Goal: Find contact information

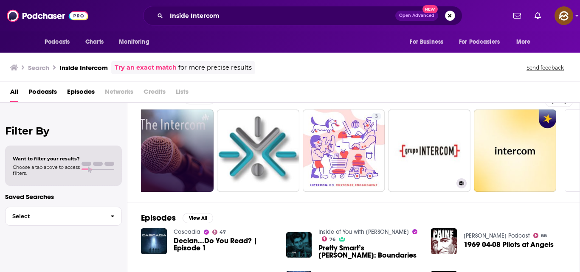
scroll to position [0, 341]
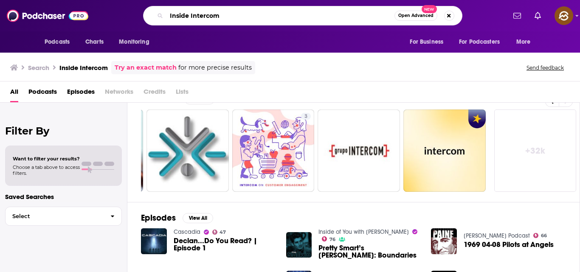
click at [262, 12] on input "Inside Intercom" at bounding box center [281, 16] width 228 height 14
type input "I"
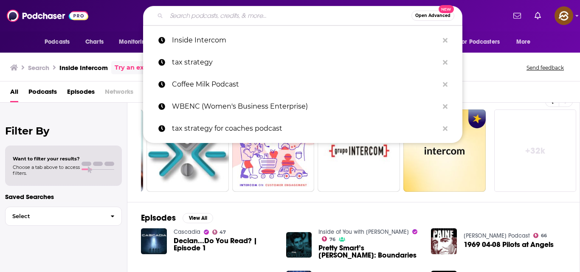
paste input "Mixergy"
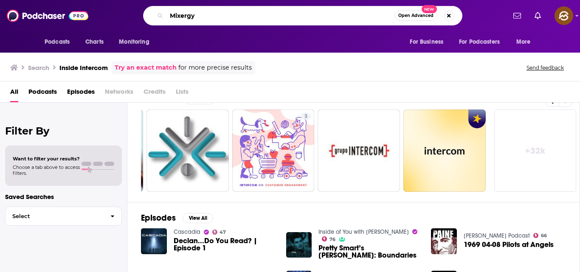
type input "Mixergy"
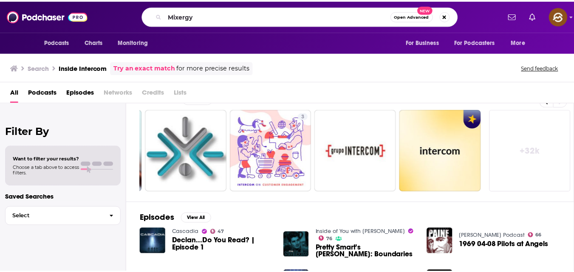
scroll to position [19, 0]
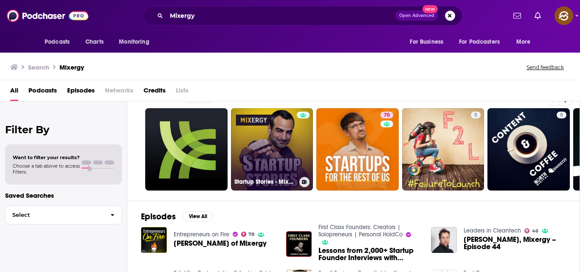
click at [258, 149] on link "Startup Stories - Mixergy" at bounding box center [272, 149] width 82 height 82
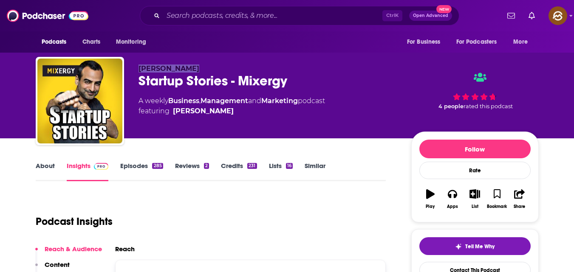
drag, startPoint x: 139, startPoint y: 65, endPoint x: 210, endPoint y: 68, distance: 71.4
click at [210, 68] on p "[PERSON_NAME]" at bounding box center [267, 69] width 259 height 8
copy span "[PERSON_NAME]"
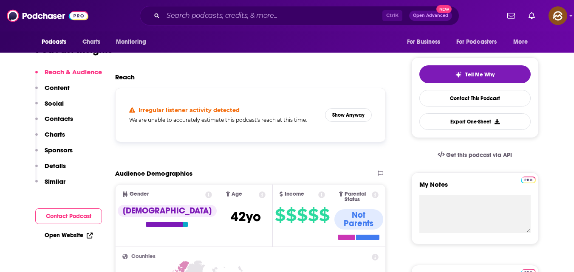
scroll to position [173, 0]
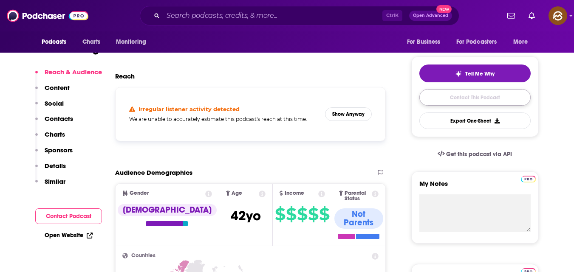
click at [473, 99] on link "Contact This Podcast" at bounding box center [474, 97] width 111 height 17
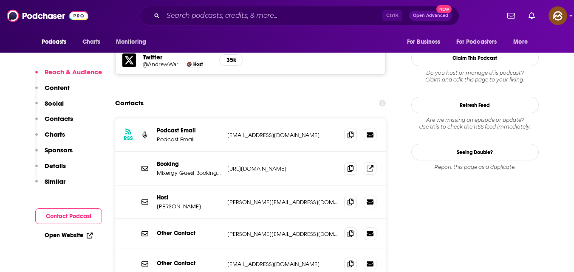
scroll to position [792, 0]
click at [348, 165] on icon at bounding box center [350, 168] width 6 height 7
click at [349, 132] on icon at bounding box center [350, 135] width 6 height 7
click at [251, 20] on input "Search podcasts, credits, & more..." at bounding box center [272, 16] width 219 height 14
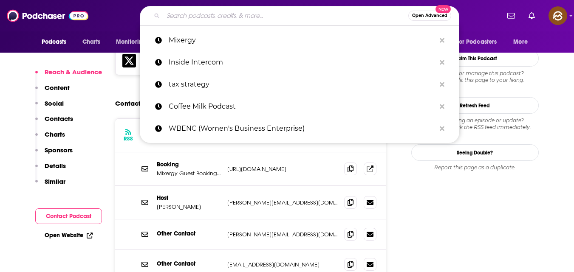
paste input "Women in Tech Podcast"
type input "Women in Tech Podcast"
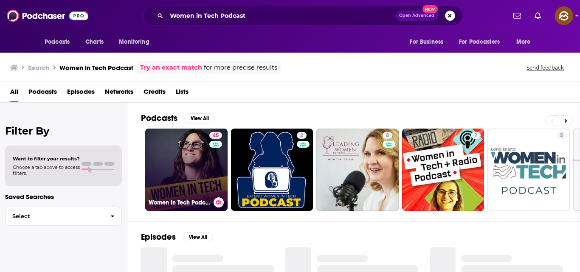
click at [193, 172] on link "45 Women in Tech Podcast, hosted by [PERSON_NAME]" at bounding box center [186, 170] width 82 height 82
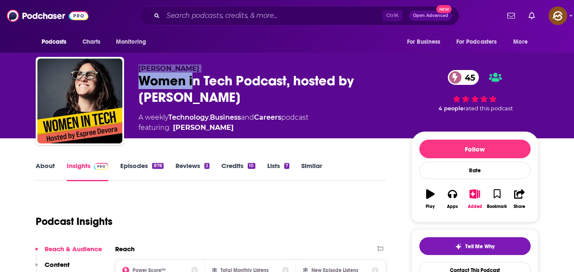
drag, startPoint x: 138, startPoint y: 68, endPoint x: 197, endPoint y: 80, distance: 60.7
click at [197, 80] on div "[PERSON_NAME] Women in Tech Podcast, hosted by [PERSON_NAME] 45 A weekly Techno…" at bounding box center [267, 99] width 259 height 68
click at [142, 70] on span "[PERSON_NAME]" at bounding box center [168, 69] width 61 height 8
drag, startPoint x: 138, startPoint y: 68, endPoint x: 191, endPoint y: 71, distance: 52.8
click at [191, 71] on p "[PERSON_NAME]" at bounding box center [267, 69] width 259 height 8
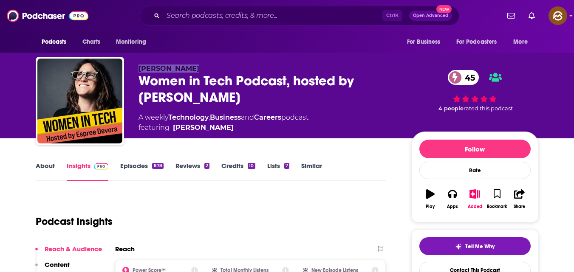
copy span "[PERSON_NAME]"
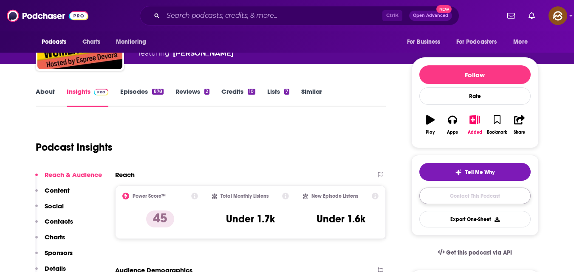
click at [458, 200] on link "Contact This Podcast" at bounding box center [474, 196] width 111 height 17
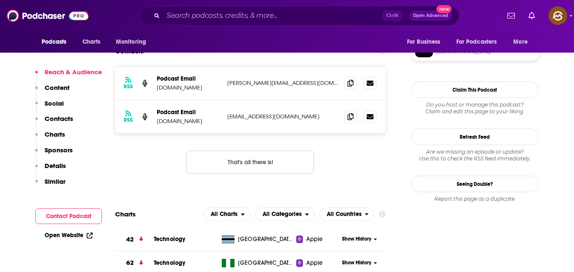
click at [59, 119] on p "Contacts" at bounding box center [59, 119] width 28 height 8
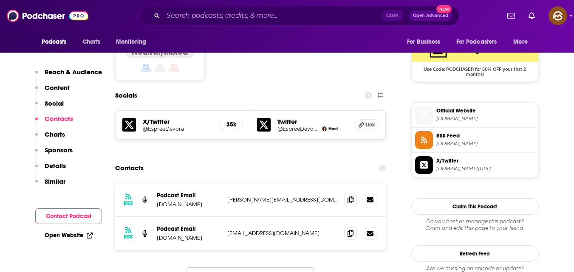
scroll to position [700, 0]
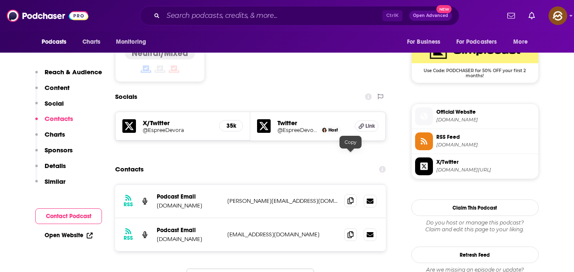
click at [350, 198] on icon at bounding box center [350, 201] width 6 height 7
